Goal: Check status: Check status

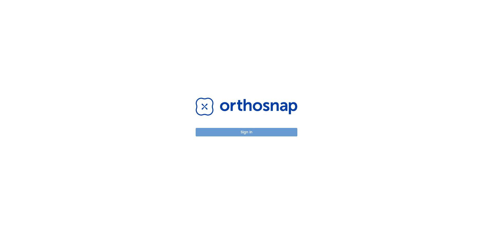
click at [245, 130] on button "Sign in" at bounding box center [247, 132] width 102 height 8
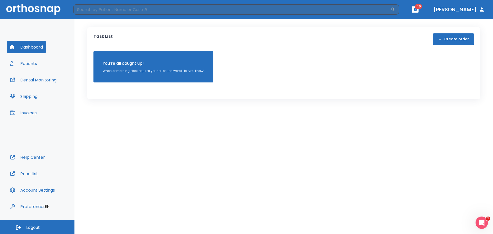
click at [28, 62] on button "Patients" at bounding box center [23, 63] width 33 height 12
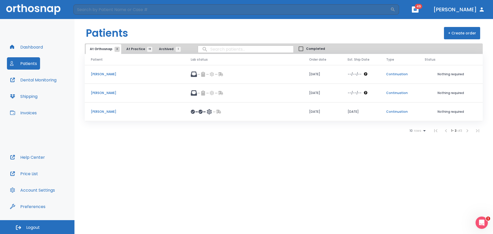
click at [128, 50] on span "At Practice 19" at bounding box center [137, 49] width 23 height 5
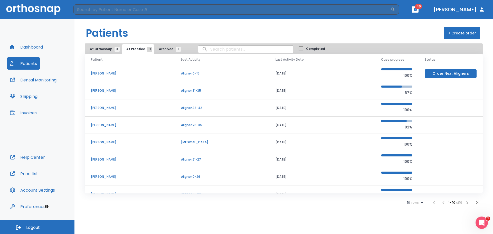
click at [96, 177] on p "[PERSON_NAME]" at bounding box center [130, 176] width 78 height 5
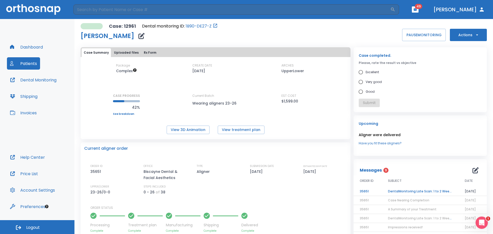
click at [49, 80] on button "Dental Monitoring" at bounding box center [33, 80] width 53 height 12
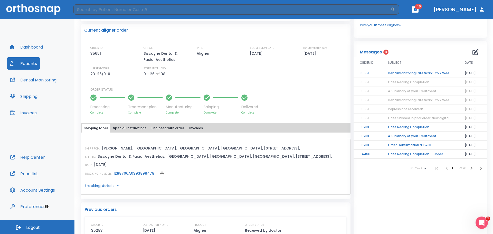
scroll to position [103, 0]
